Goal: Information Seeking & Learning: Learn about a topic

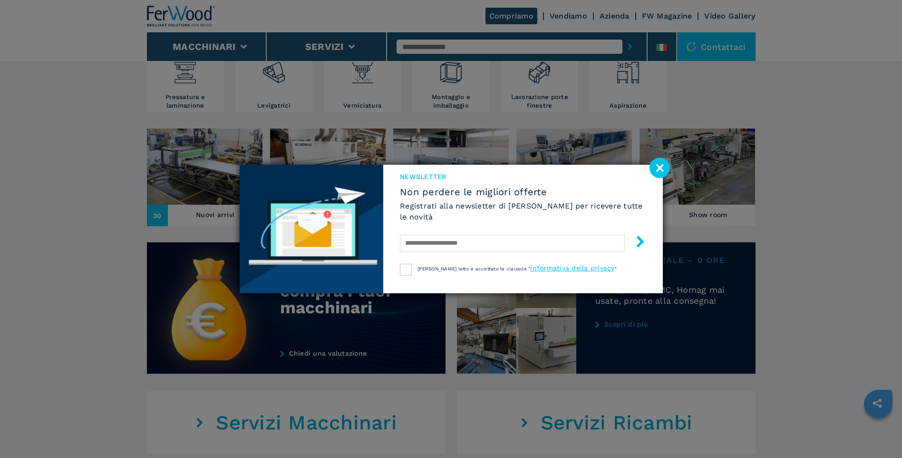
click at [661, 168] on image at bounding box center [660, 167] width 20 height 20
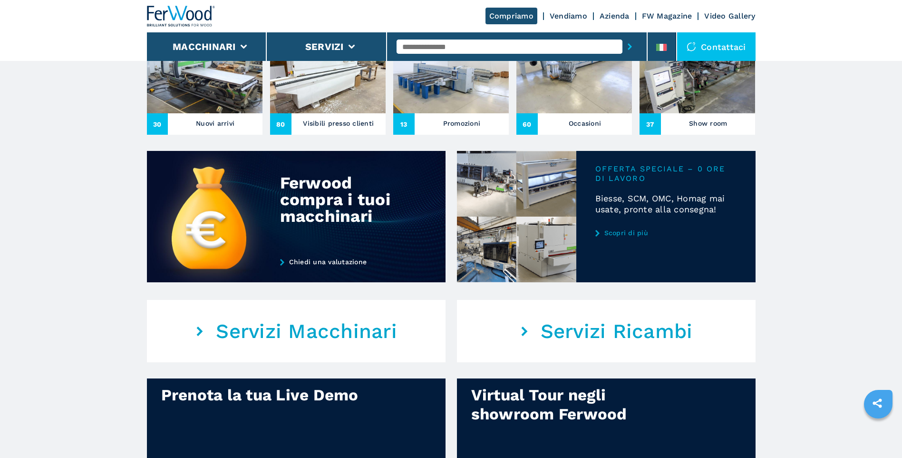
scroll to position [139, 0]
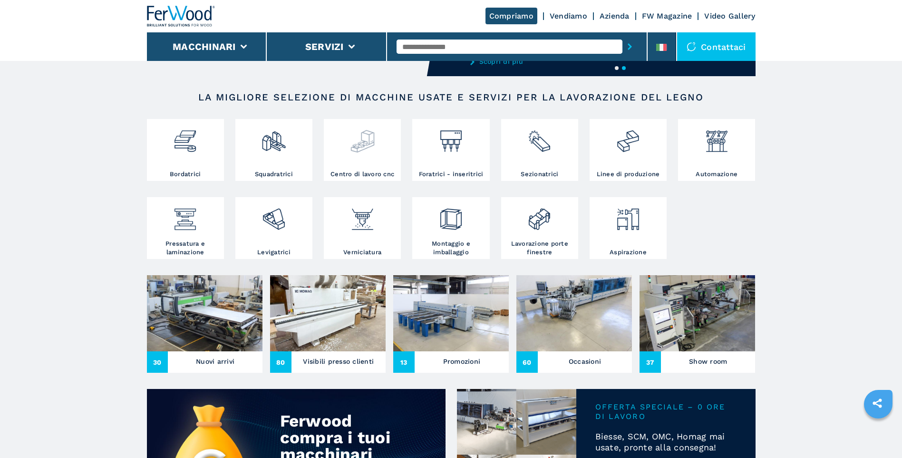
click at [368, 158] on div at bounding box center [362, 145] width 72 height 49
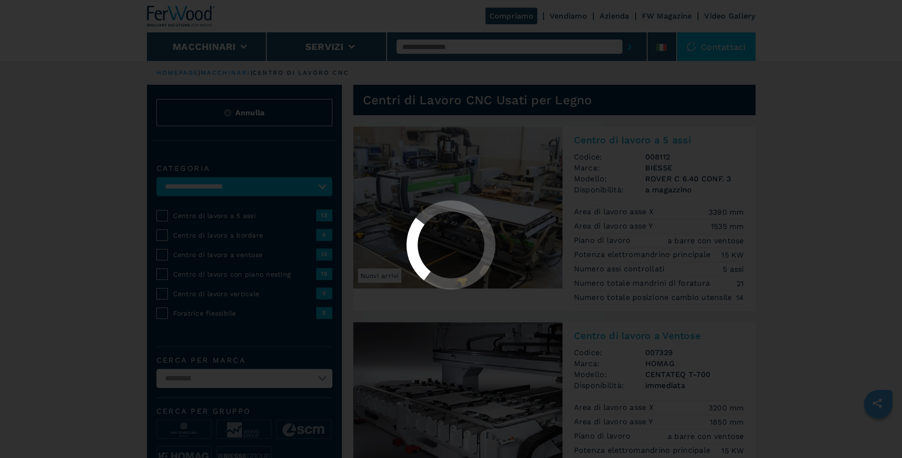
select select "**********"
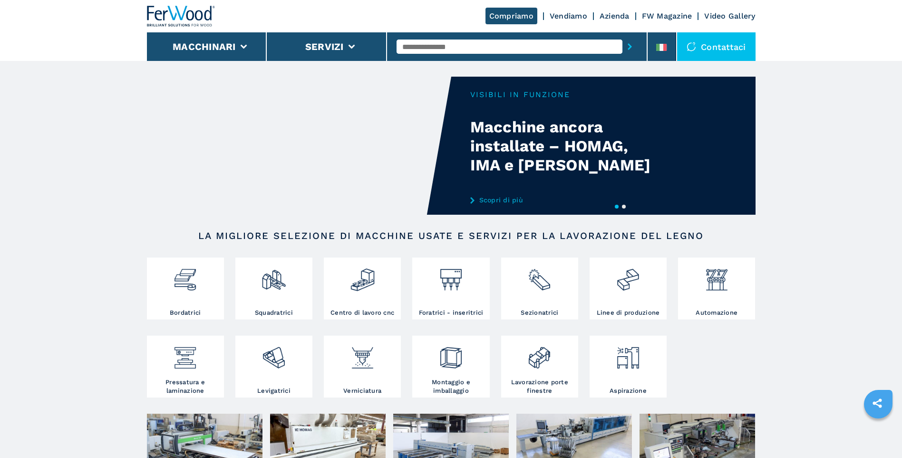
scroll to position [190, 0]
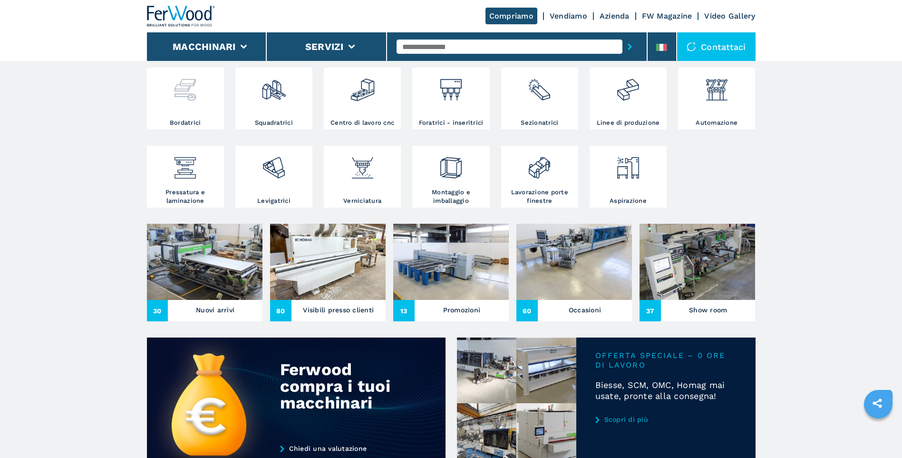
click at [200, 93] on div at bounding box center [185, 86] width 72 height 32
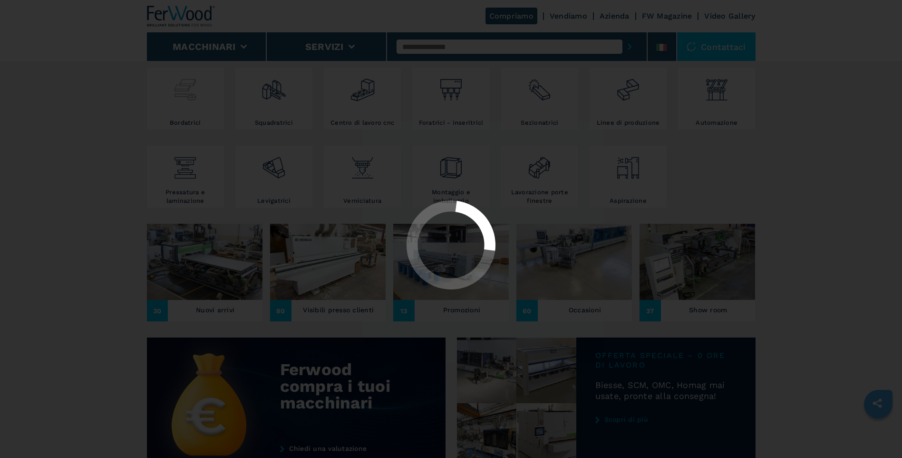
select select "**********"
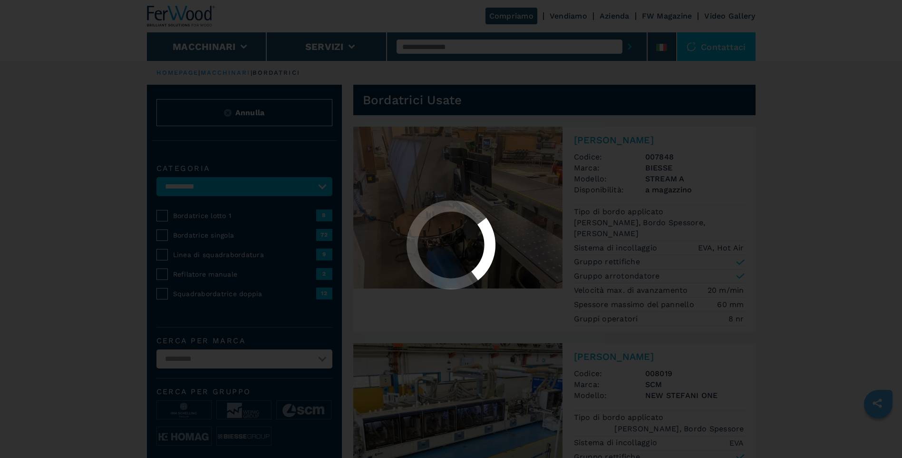
select select "**********"
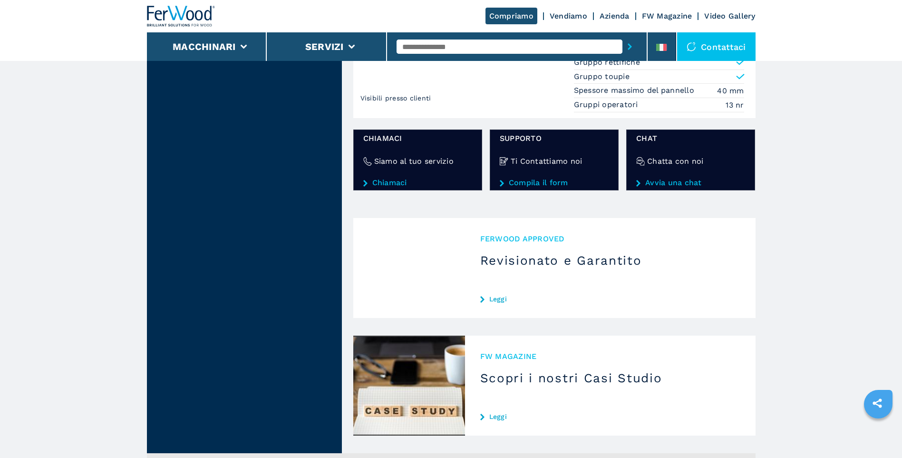
scroll to position [1665, 0]
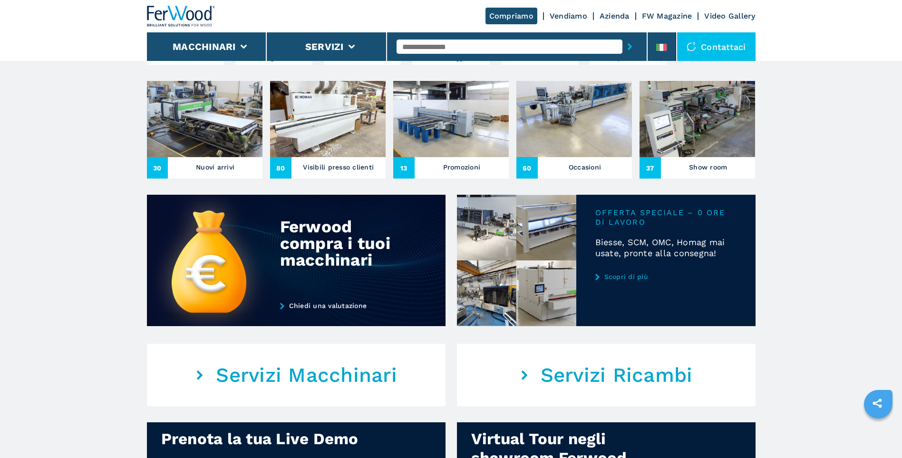
scroll to position [476, 0]
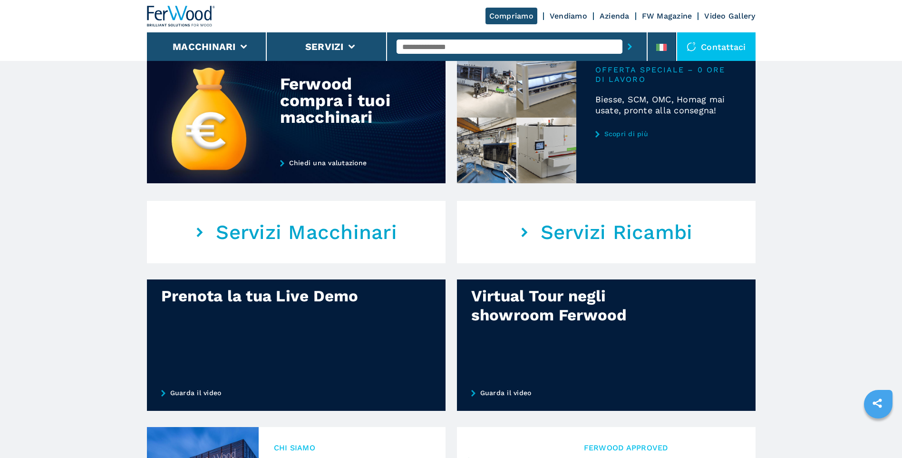
click at [647, 109] on div at bounding box center [606, 117] width 299 height 131
click at [626, 129] on div at bounding box center [606, 117] width 299 height 131
click at [621, 135] on link "Scopri di più" at bounding box center [666, 134] width 141 height 8
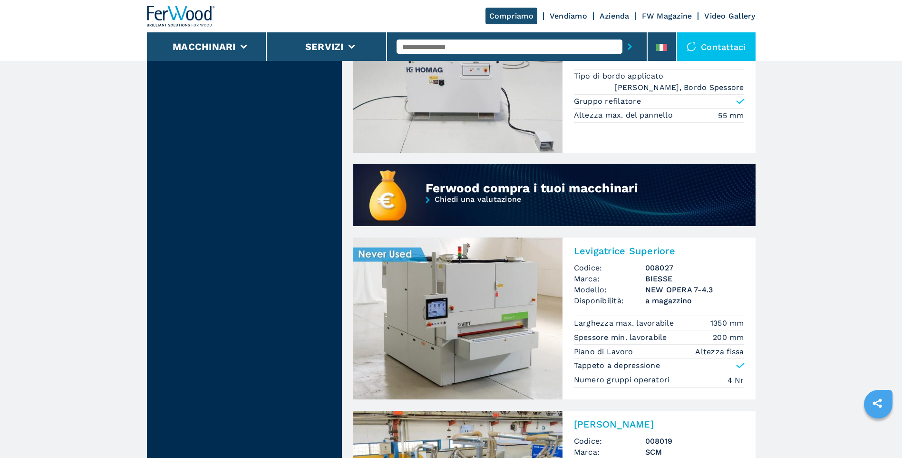
scroll to position [714, 0]
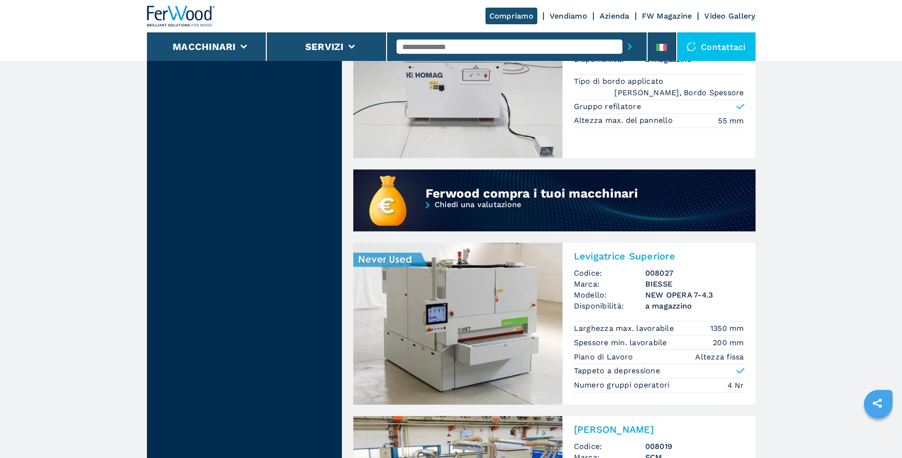
click at [468, 310] on img at bounding box center [457, 324] width 209 height 162
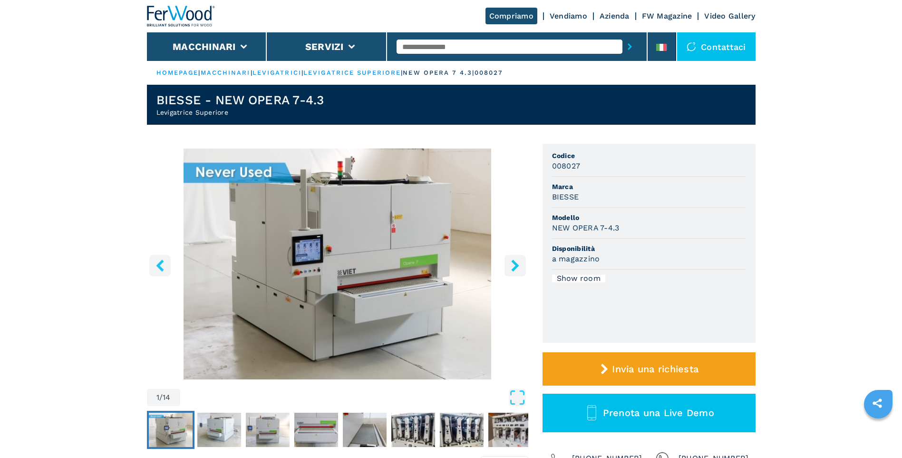
click at [519, 262] on icon "right-button" at bounding box center [515, 265] width 12 height 12
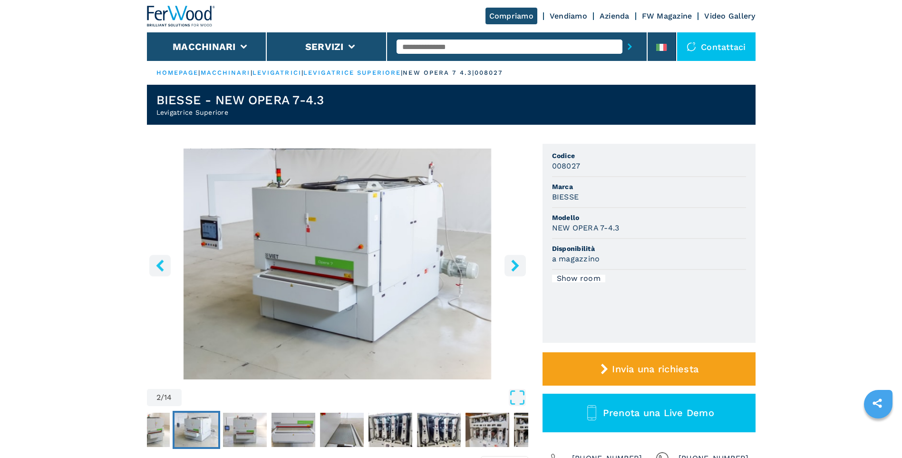
click at [517, 262] on icon "right-button" at bounding box center [515, 265] width 12 height 12
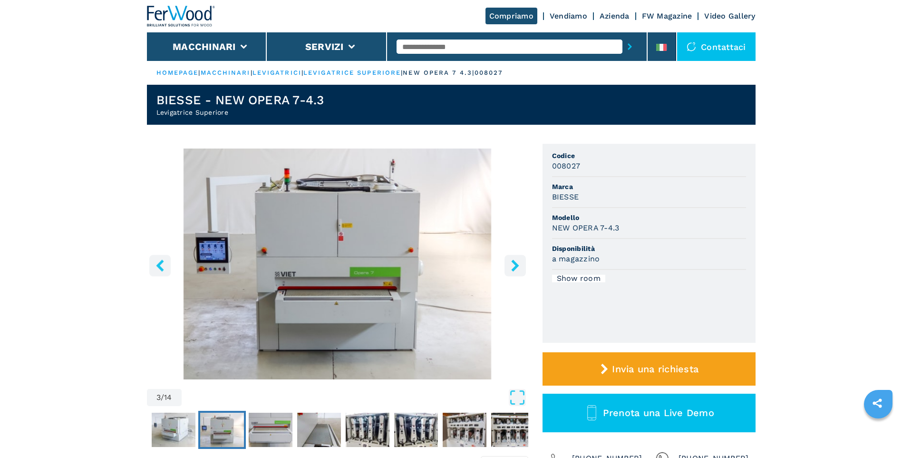
click at [517, 262] on icon "right-button" at bounding box center [515, 265] width 12 height 12
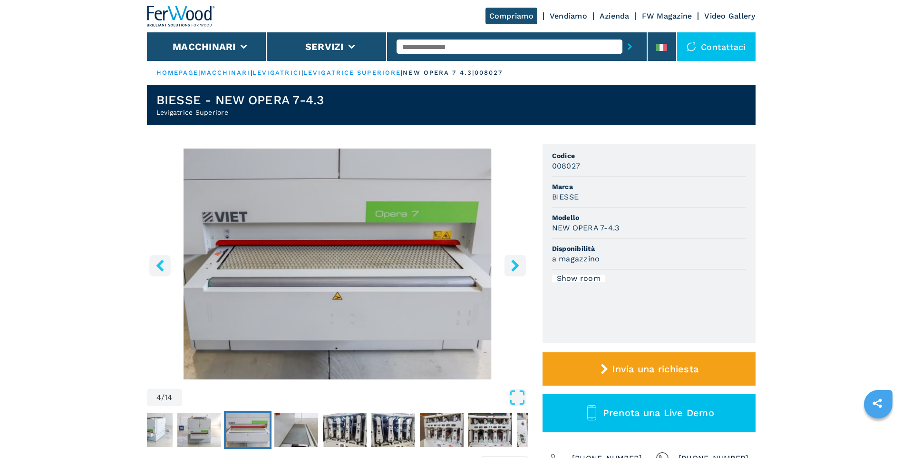
click at [517, 262] on icon "right-button" at bounding box center [515, 265] width 12 height 12
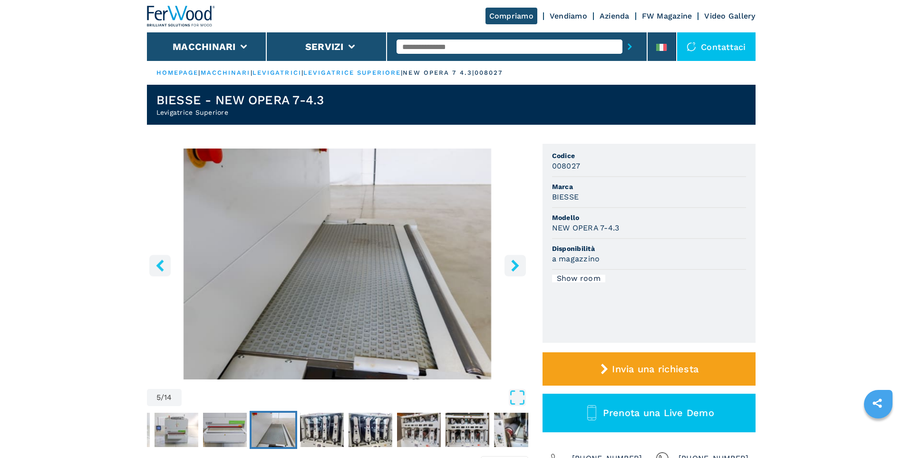
click at [516, 263] on icon "right-button" at bounding box center [515, 265] width 8 height 12
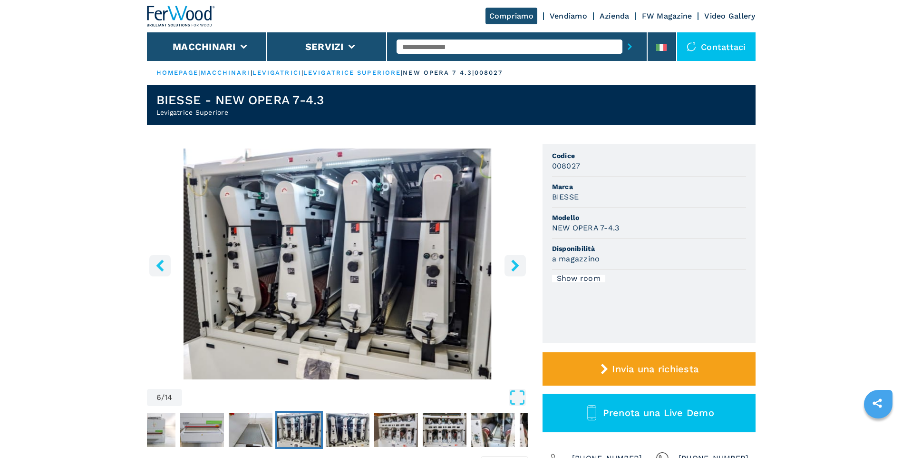
click at [516, 263] on icon "right-button" at bounding box center [515, 265] width 8 height 12
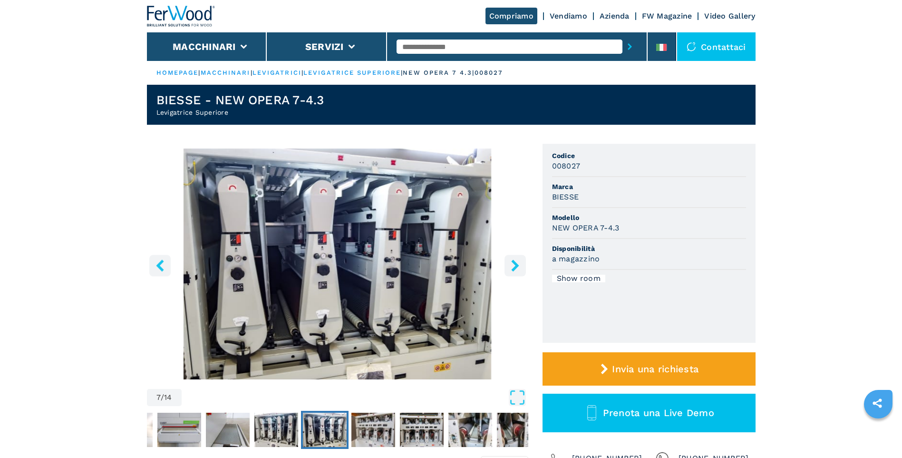
click at [516, 263] on icon "right-button" at bounding box center [515, 265] width 8 height 12
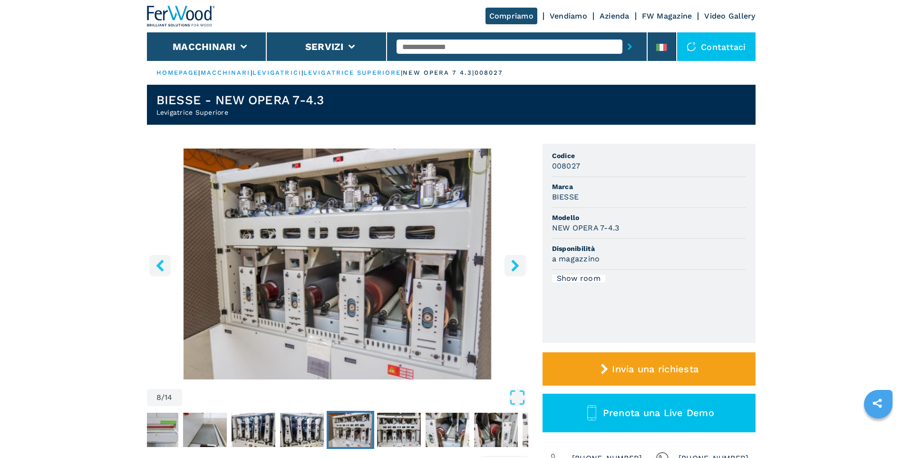
click at [516, 263] on icon "right-button" at bounding box center [515, 265] width 8 height 12
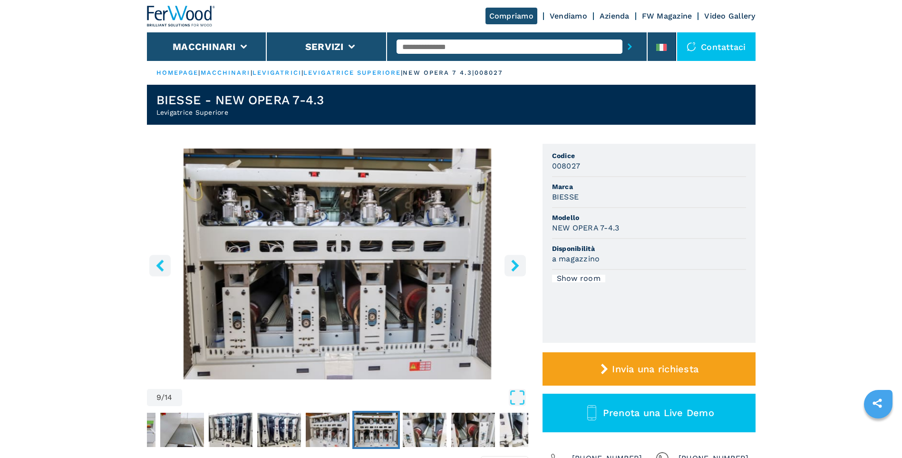
click at [516, 263] on icon "right-button" at bounding box center [515, 265] width 8 height 12
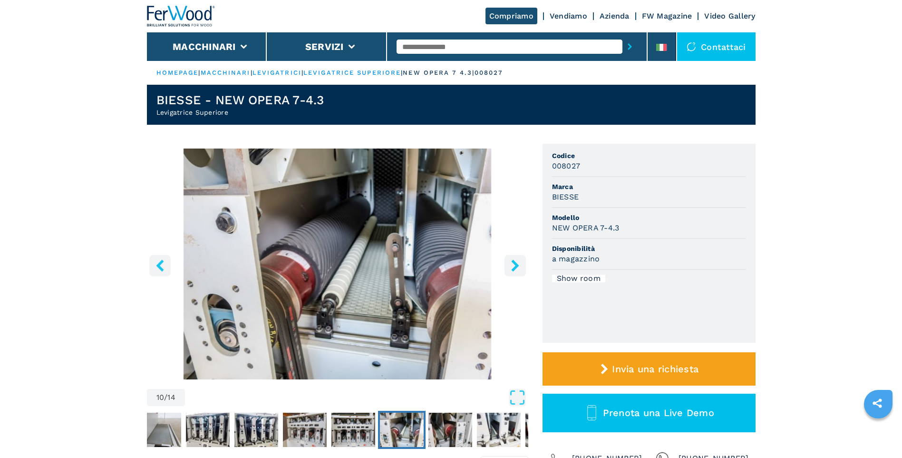
click at [516, 263] on icon "right-button" at bounding box center [515, 265] width 8 height 12
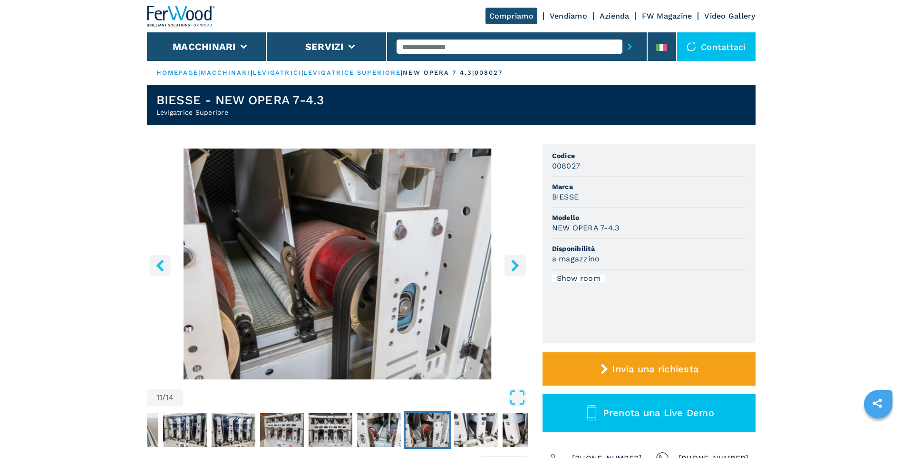
click at [516, 263] on icon "right-button" at bounding box center [515, 265] width 8 height 12
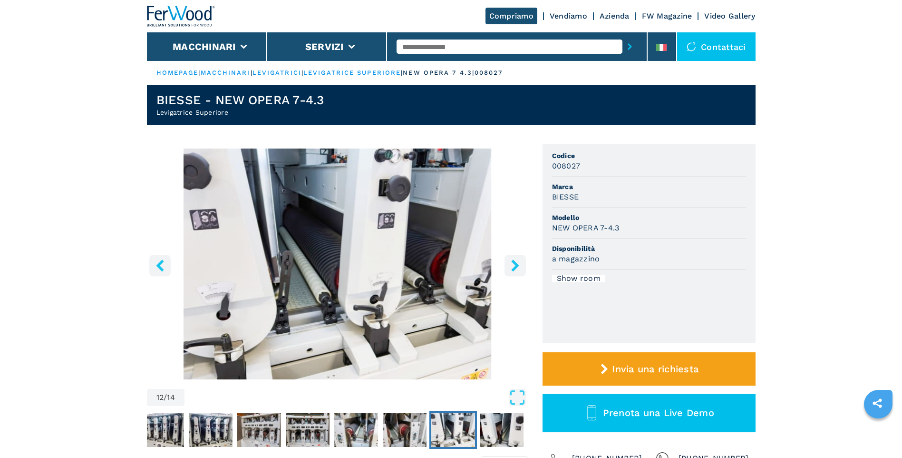
click at [516, 263] on icon "right-button" at bounding box center [515, 265] width 8 height 12
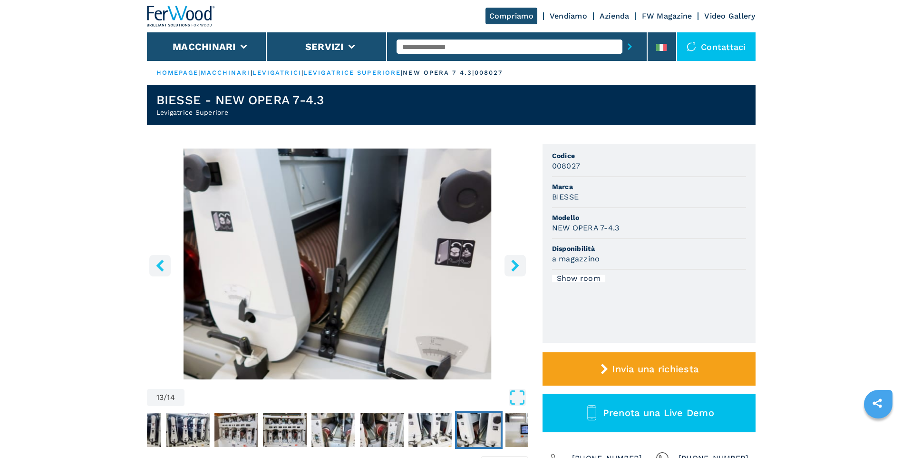
click at [516, 263] on icon "right-button" at bounding box center [515, 265] width 8 height 12
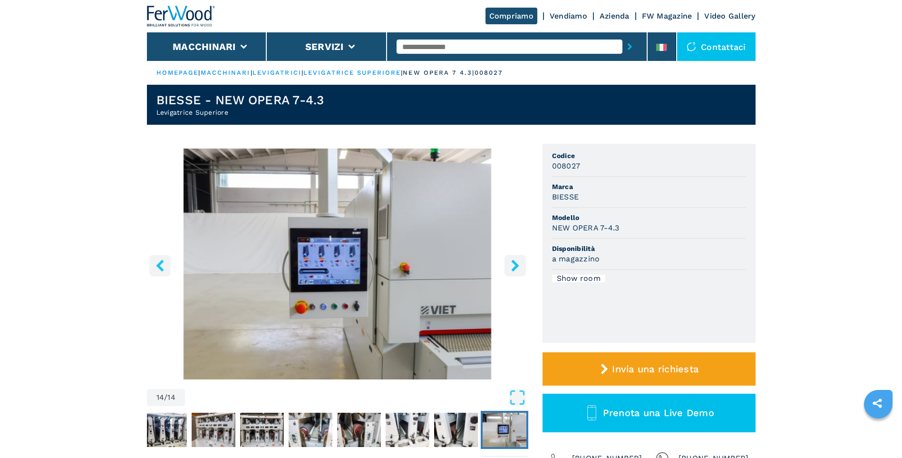
click at [516, 263] on icon "right-button" at bounding box center [515, 265] width 8 height 12
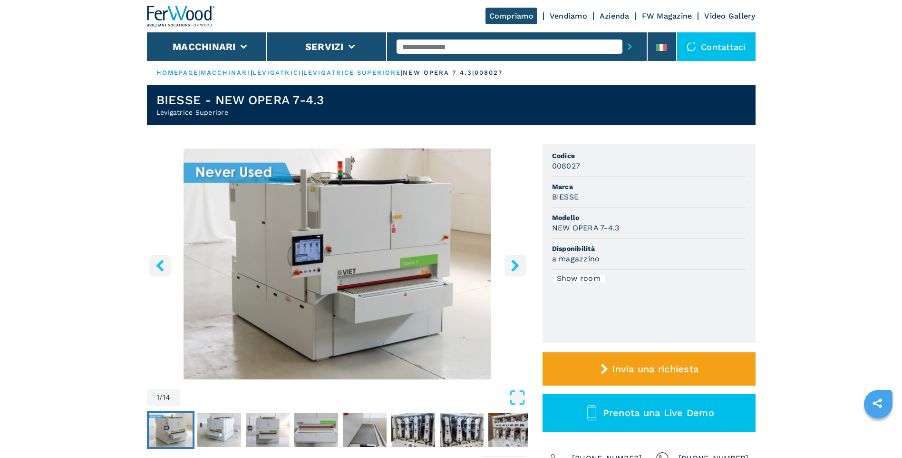
click at [516, 263] on icon "right-button" at bounding box center [515, 265] width 8 height 12
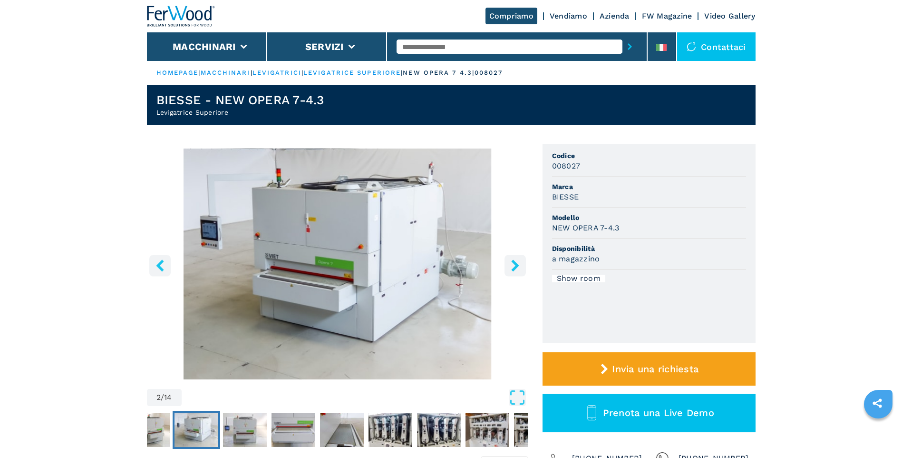
click at [516, 263] on icon "right-button" at bounding box center [515, 265] width 8 height 12
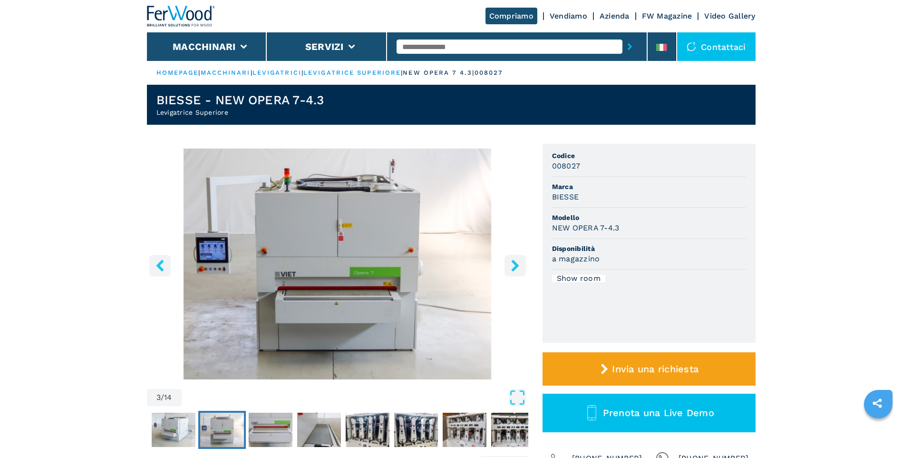
click at [516, 263] on icon "right-button" at bounding box center [515, 265] width 8 height 12
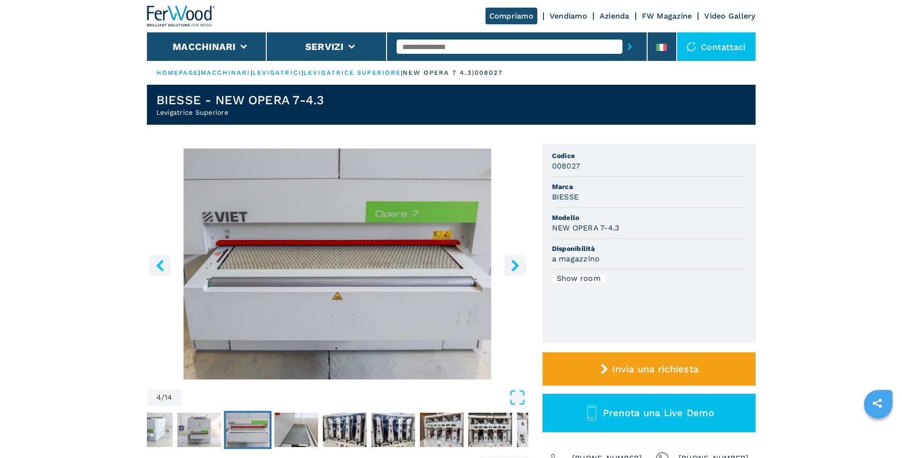
click at [516, 263] on icon "right-button" at bounding box center [515, 265] width 8 height 12
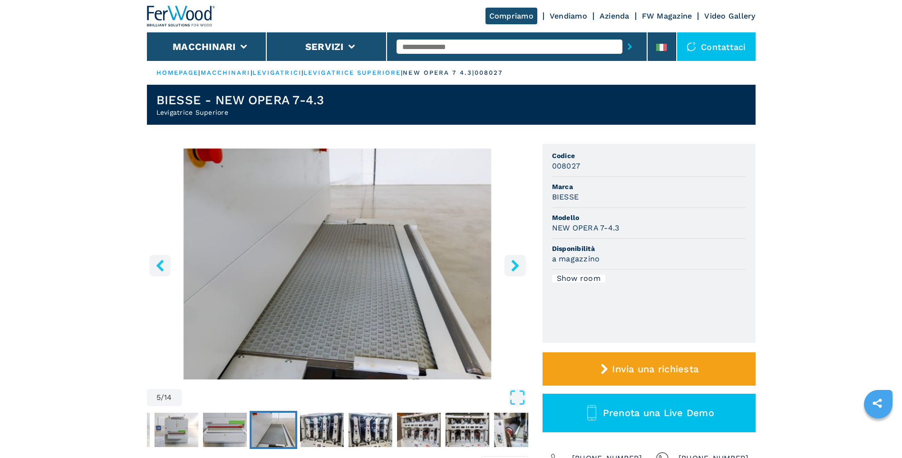
click at [516, 263] on icon "right-button" at bounding box center [515, 265] width 8 height 12
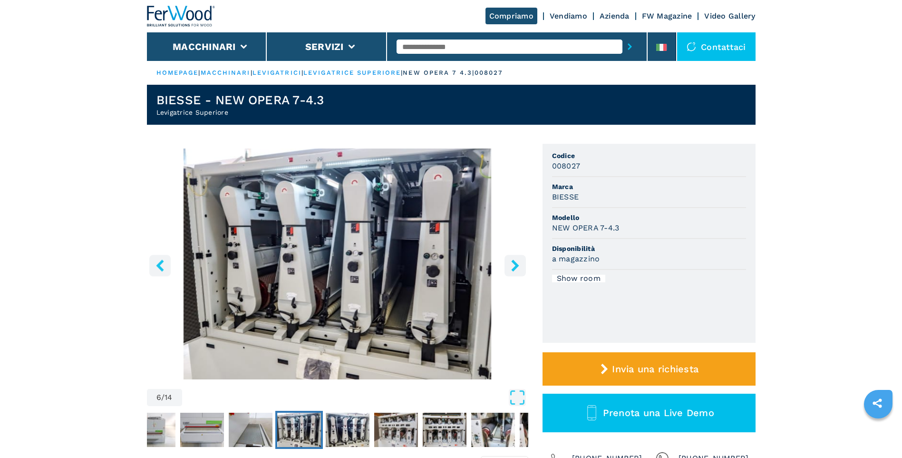
click at [516, 263] on icon "right-button" at bounding box center [515, 265] width 8 height 12
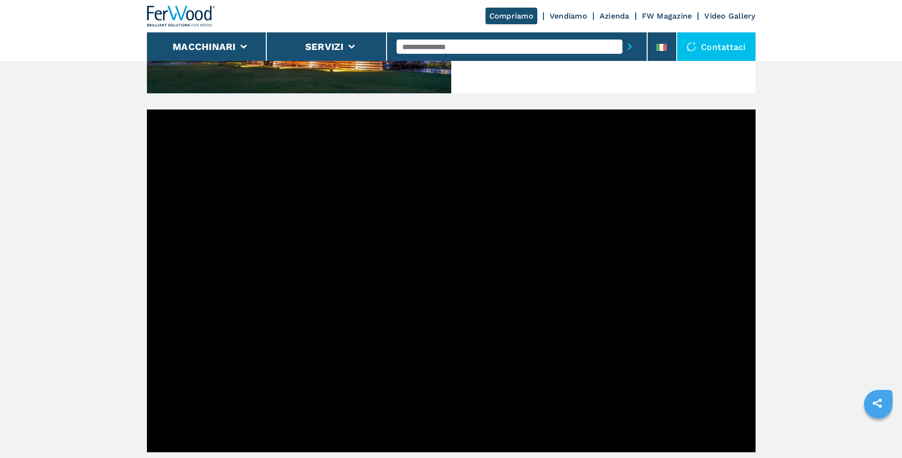
scroll to position [238, 0]
